Goal: Task Accomplishment & Management: Manage account settings

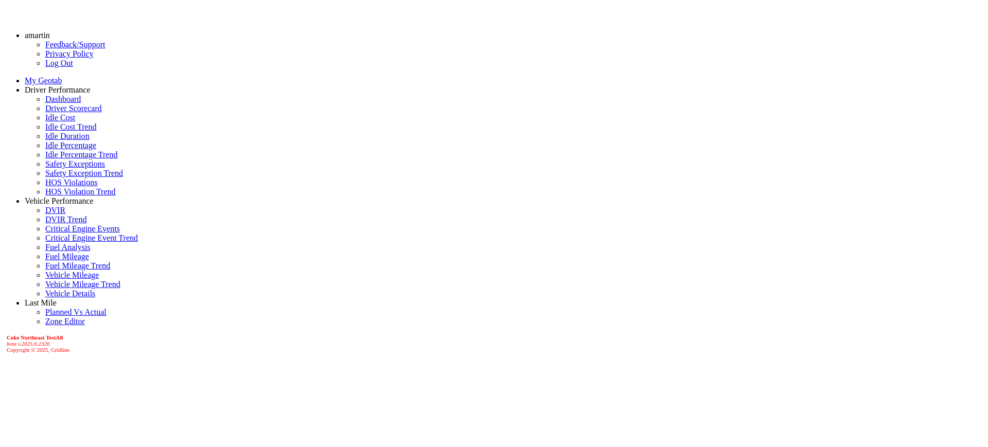
scroll to position [110, 0]
click at [51, 113] on link "Driver Scorecard" at bounding box center [73, 108] width 57 height 9
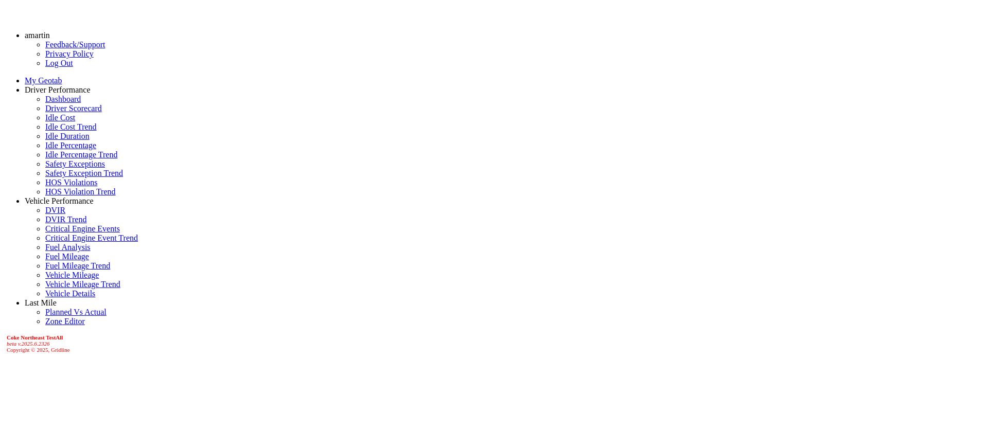
click at [50, 40] on link "amartin" at bounding box center [37, 35] width 25 height 9
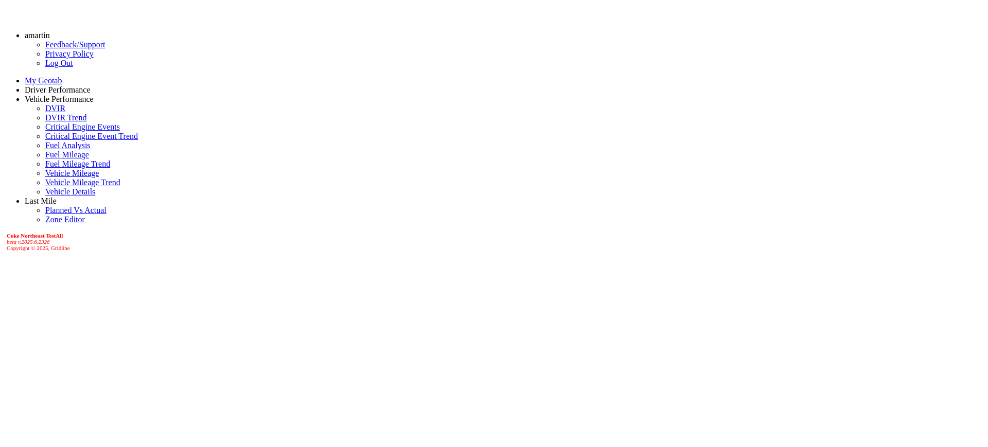
click at [45, 67] on link "Log Out" at bounding box center [59, 63] width 28 height 9
